Goal: Find specific page/section: Find specific page/section

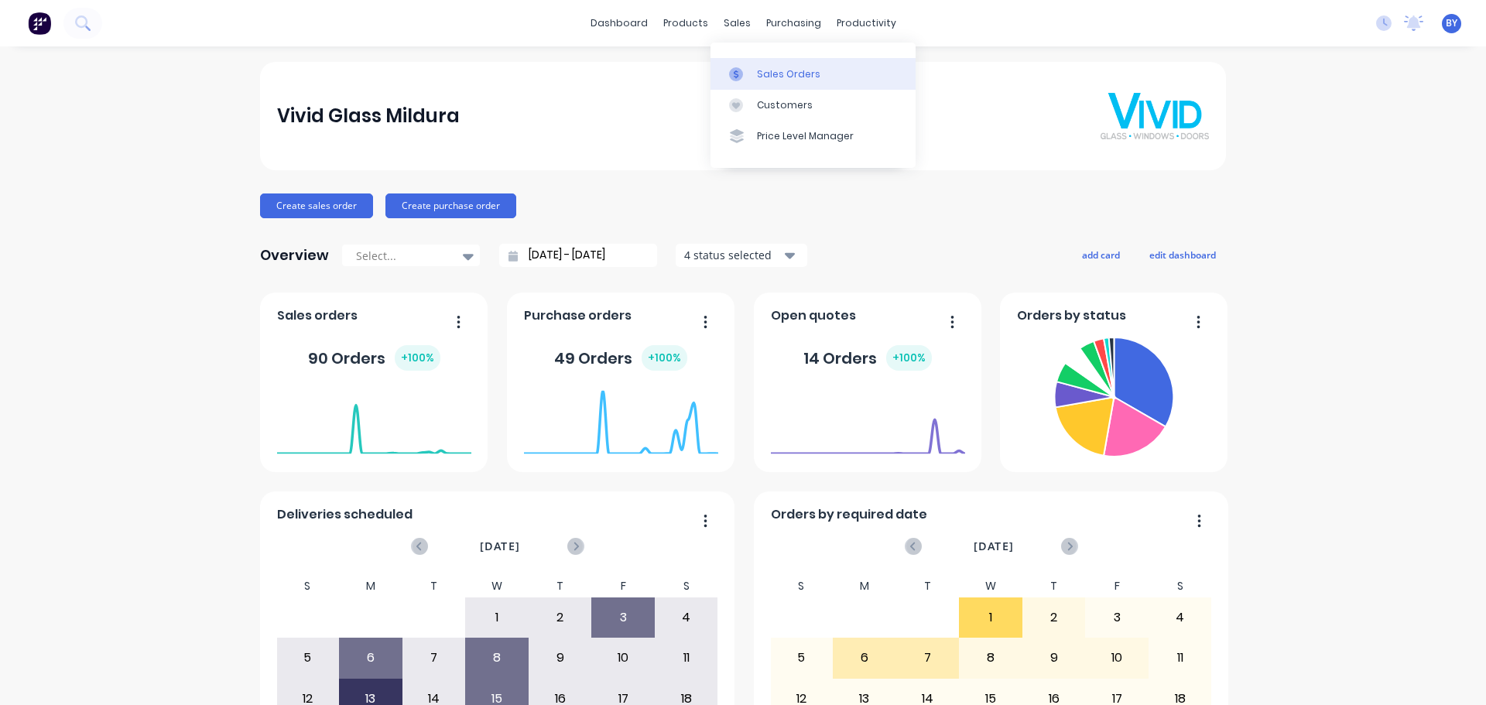
click at [763, 74] on div "Sales Orders" at bounding box center [788, 74] width 63 height 14
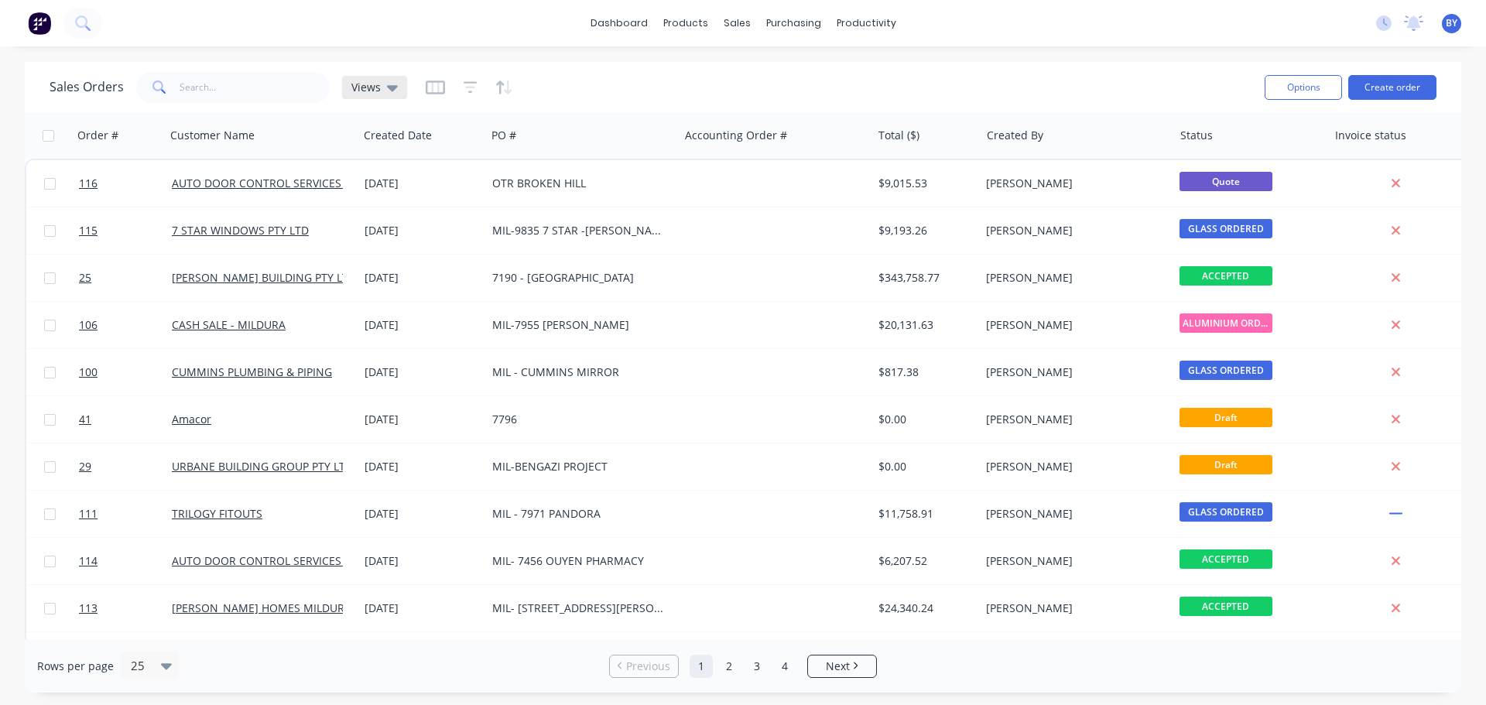
click at [389, 86] on icon at bounding box center [392, 88] width 11 height 6
click at [821, 74] on div "Purchase Orders" at bounding box center [844, 74] width 82 height 14
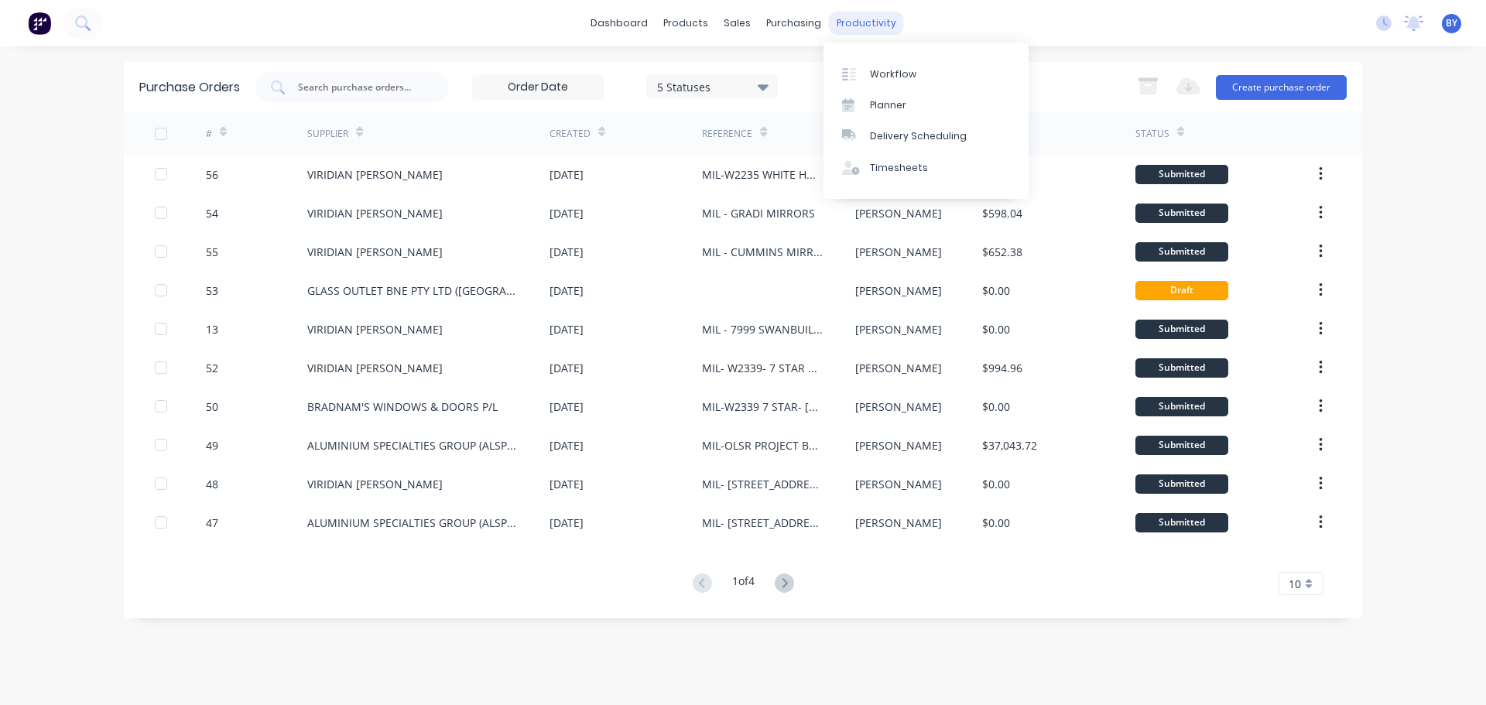
click at [855, 26] on div "productivity" at bounding box center [866, 23] width 75 height 23
click at [887, 75] on div "Workflow" at bounding box center [893, 74] width 46 height 14
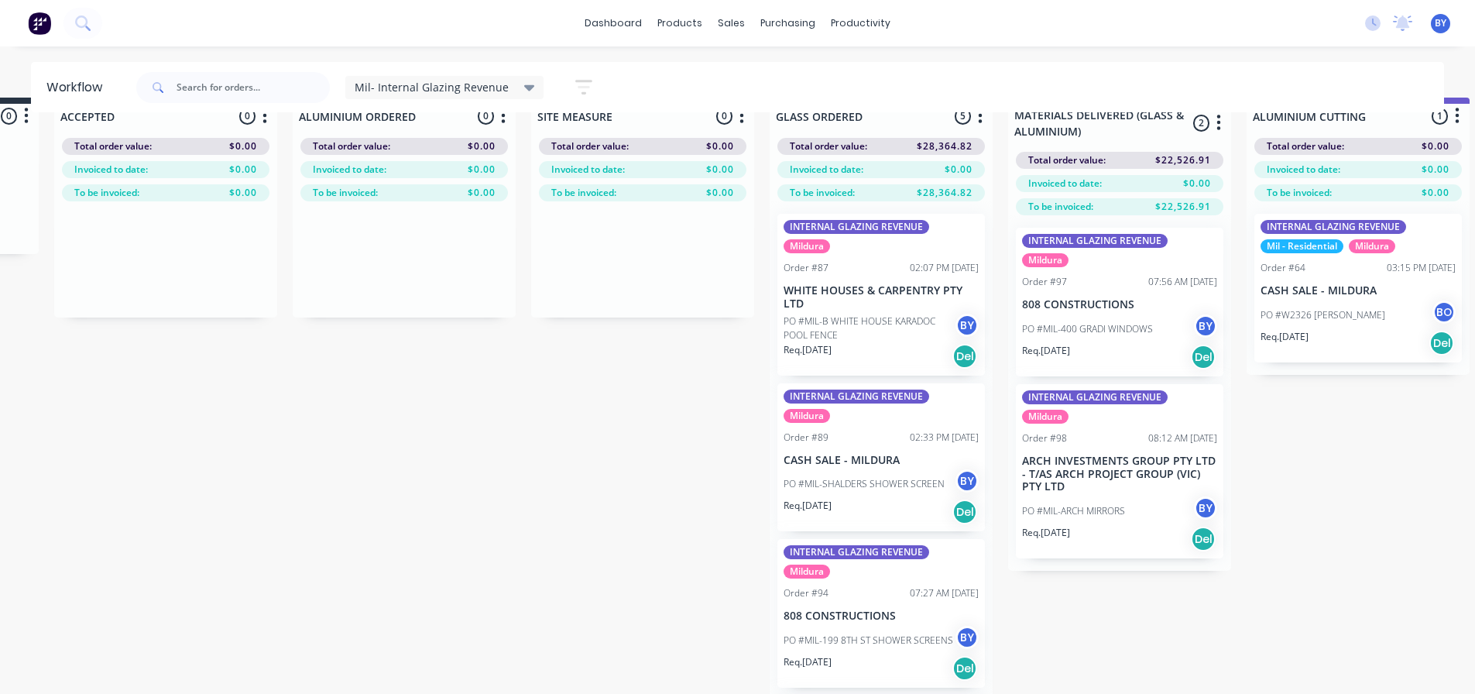
scroll to position [61, 218]
